Goal: Find specific page/section: Find specific page/section

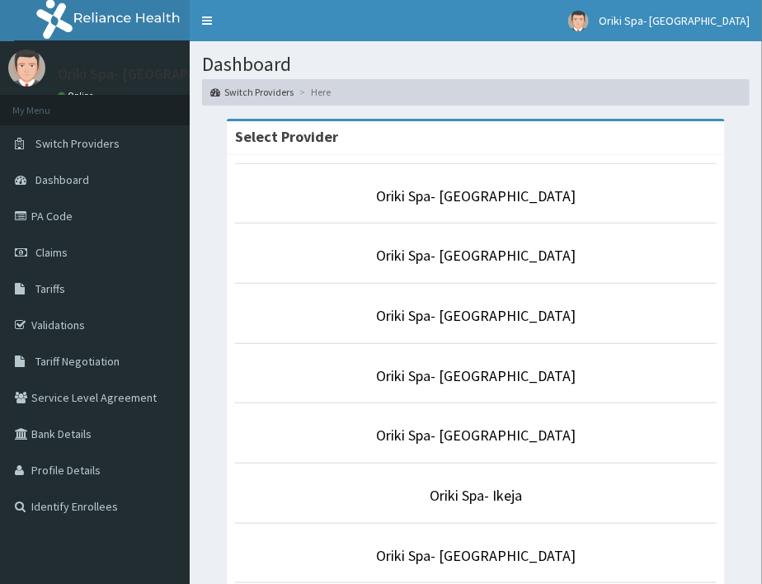
scroll to position [293, 0]
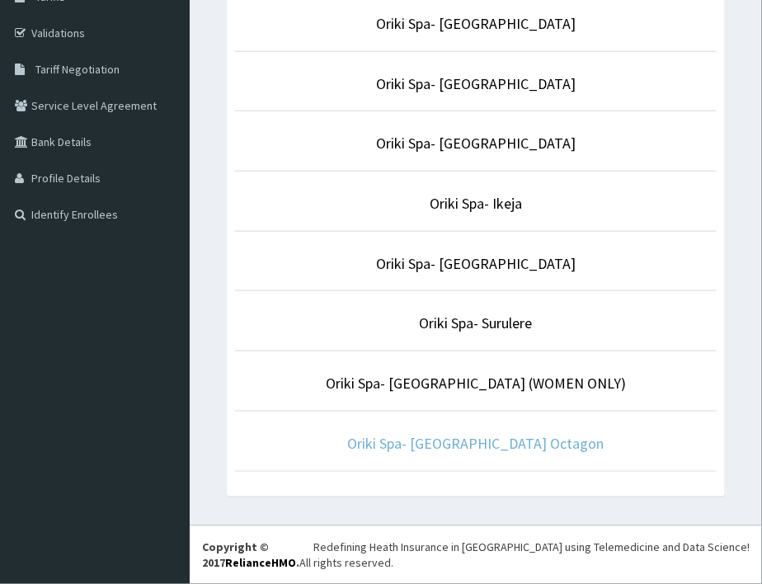
click at [478, 450] on link "Oriki Spa- Bon Hotel Octagon" at bounding box center [476, 443] width 256 height 19
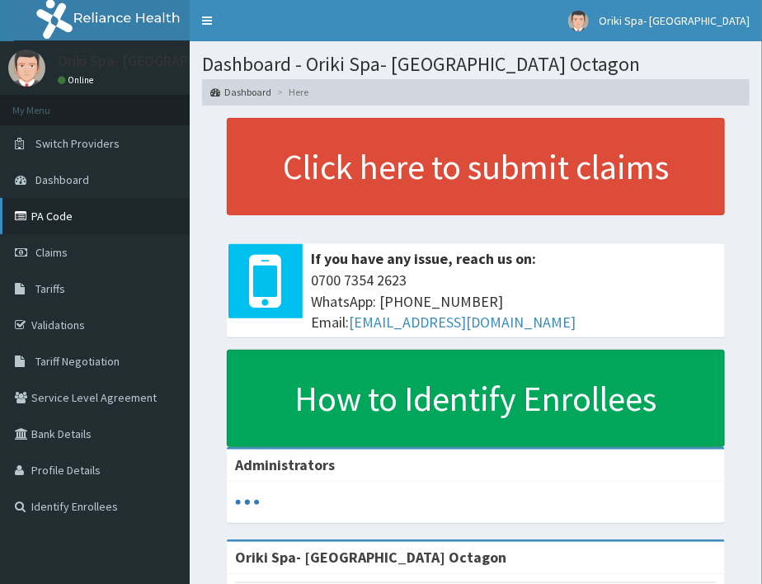
click at [49, 213] on link "PA Code" at bounding box center [95, 216] width 190 height 36
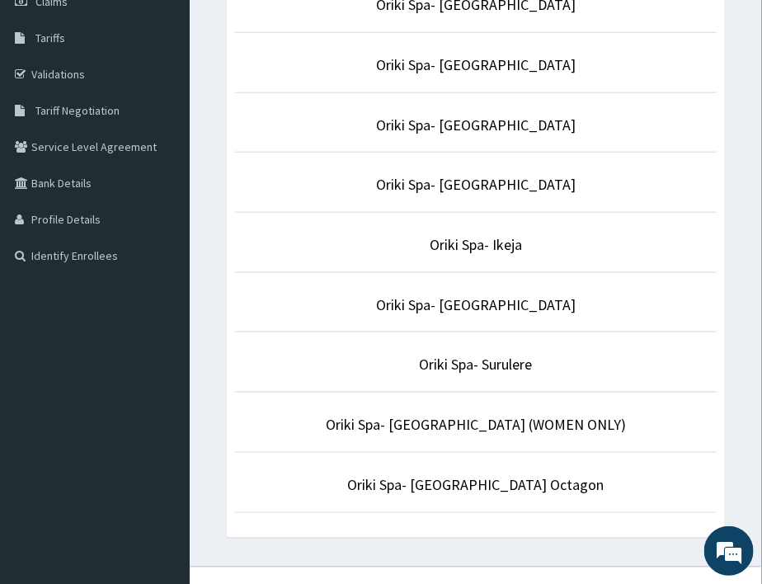
scroll to position [252, 0]
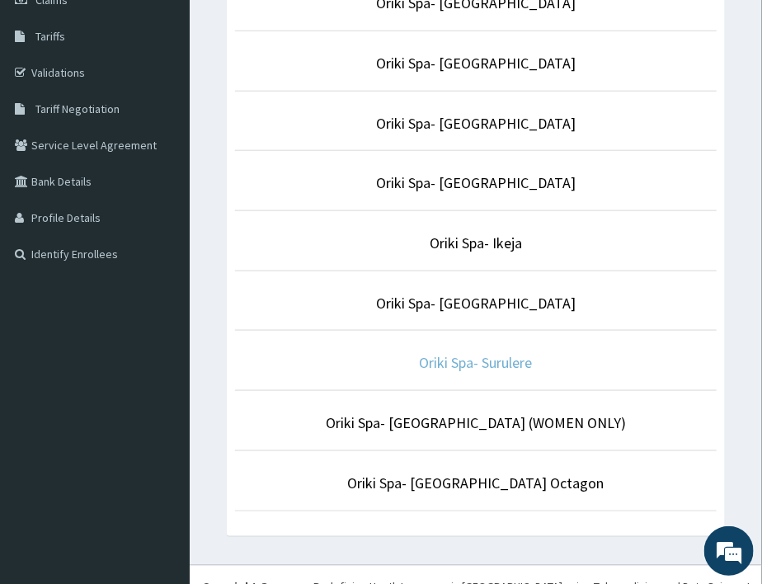
click at [483, 361] on link "Oriki Spa- Surulere" at bounding box center [476, 362] width 113 height 19
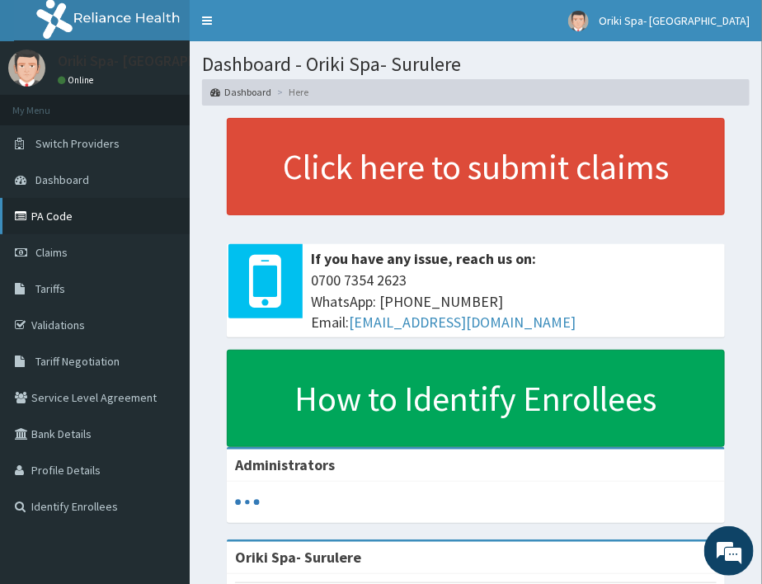
click at [78, 224] on link "PA Code" at bounding box center [95, 216] width 190 height 36
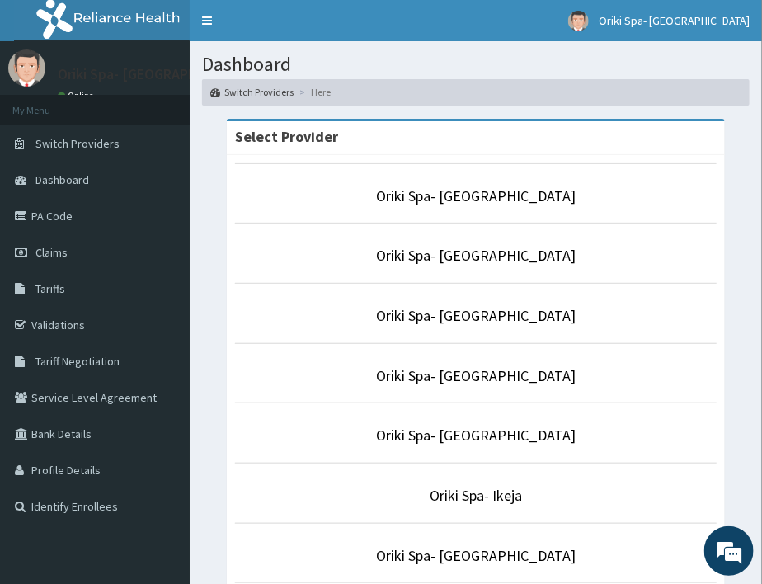
scroll to position [293, 0]
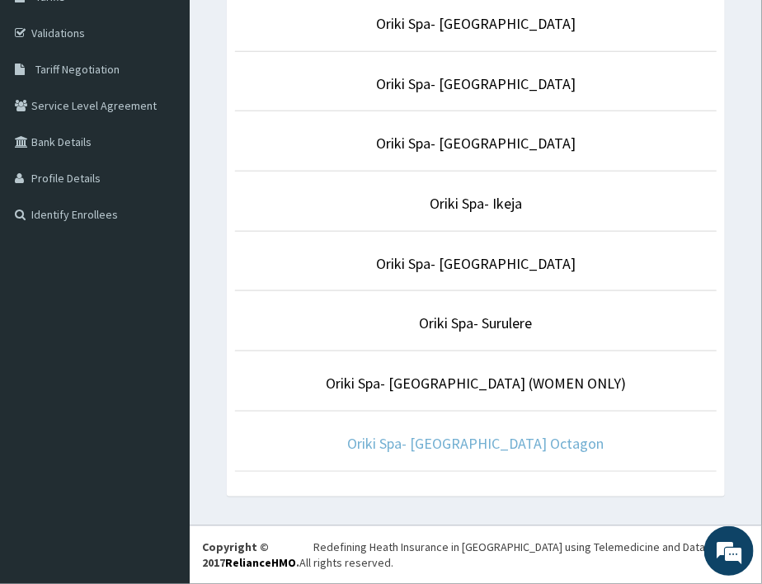
click at [465, 451] on link "Oriki Spa- Bon Hotel Octagon" at bounding box center [476, 443] width 256 height 19
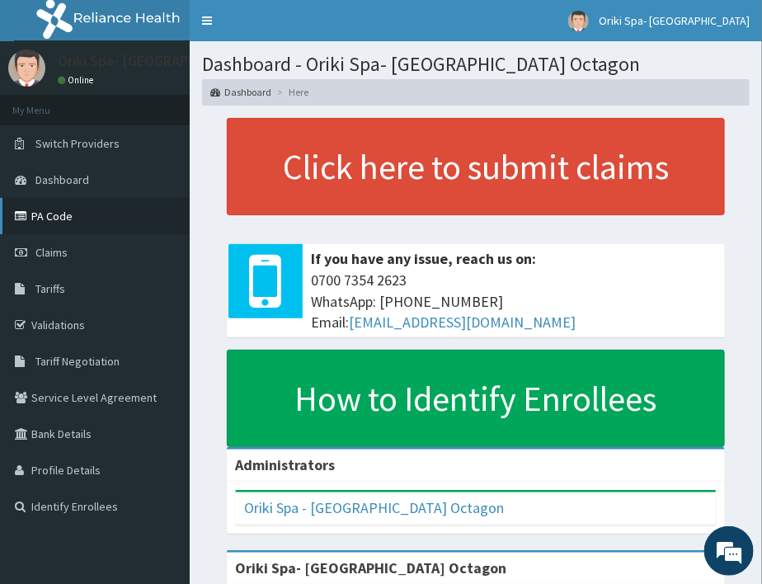
click at [73, 225] on link "PA Code" at bounding box center [95, 216] width 190 height 36
